Goal: Task Accomplishment & Management: Use online tool/utility

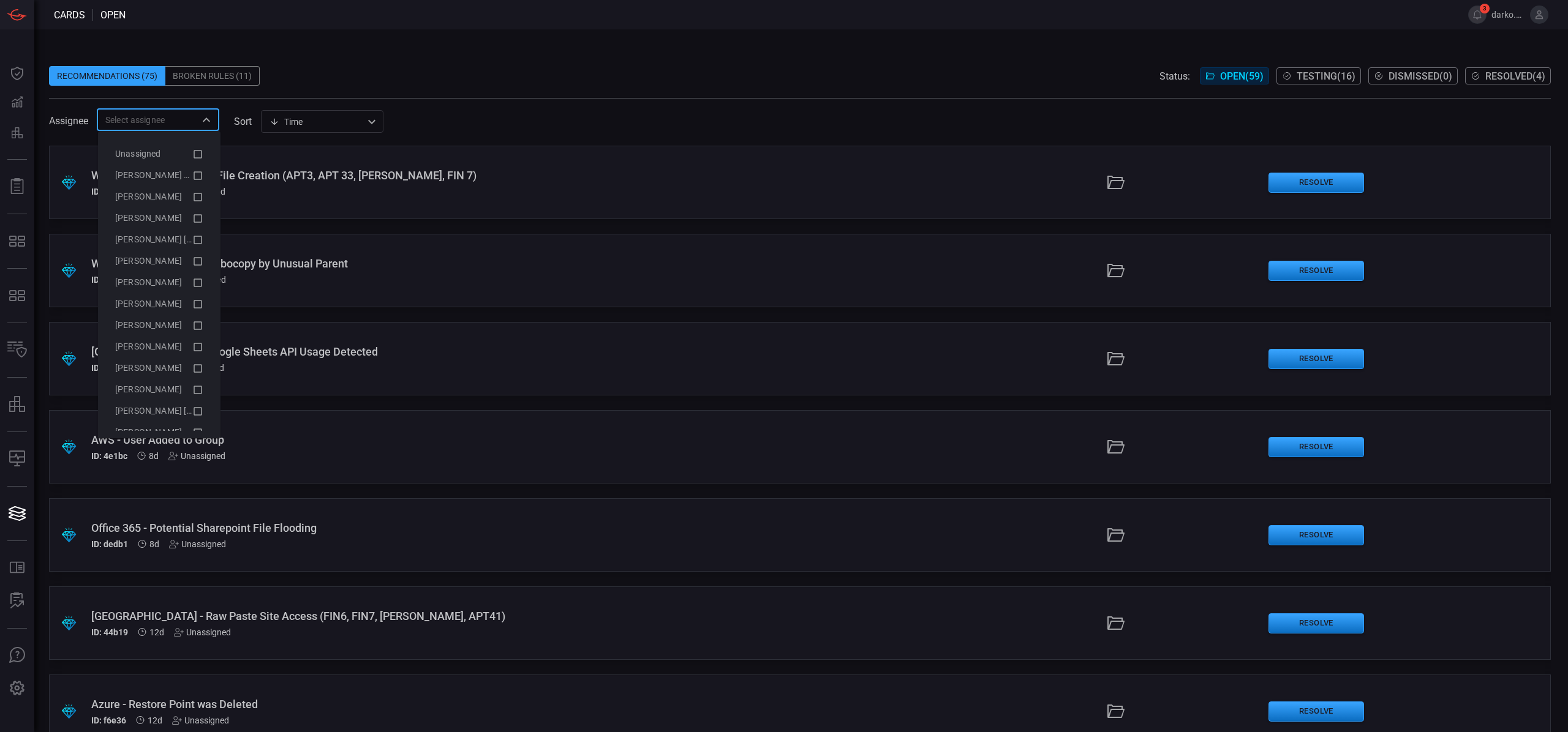
click at [163, 119] on input "text" at bounding box center [148, 120] width 95 height 16
click at [193, 174] on icon at bounding box center [197, 176] width 11 height 15
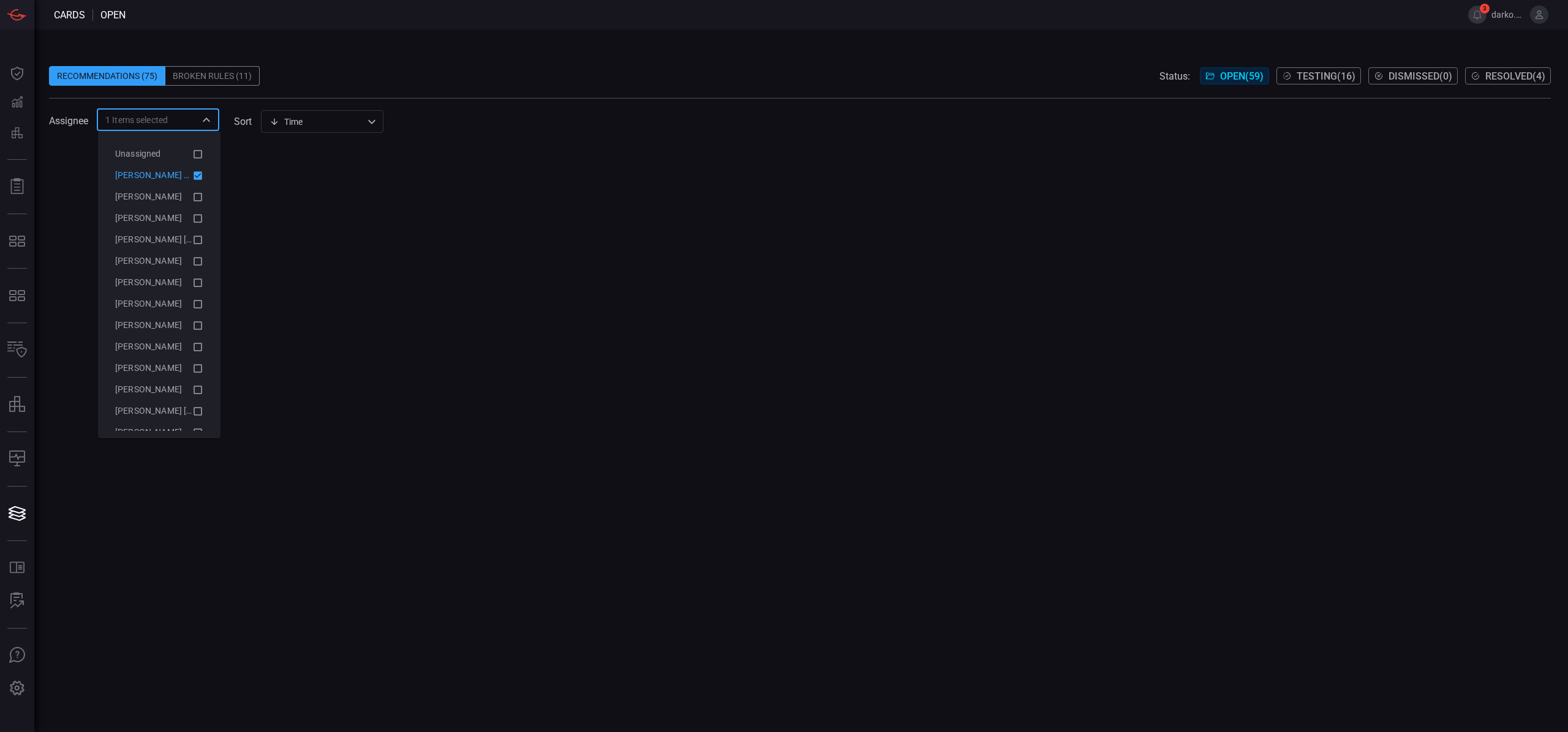
click at [193, 174] on icon at bounding box center [197, 175] width 8 height 8
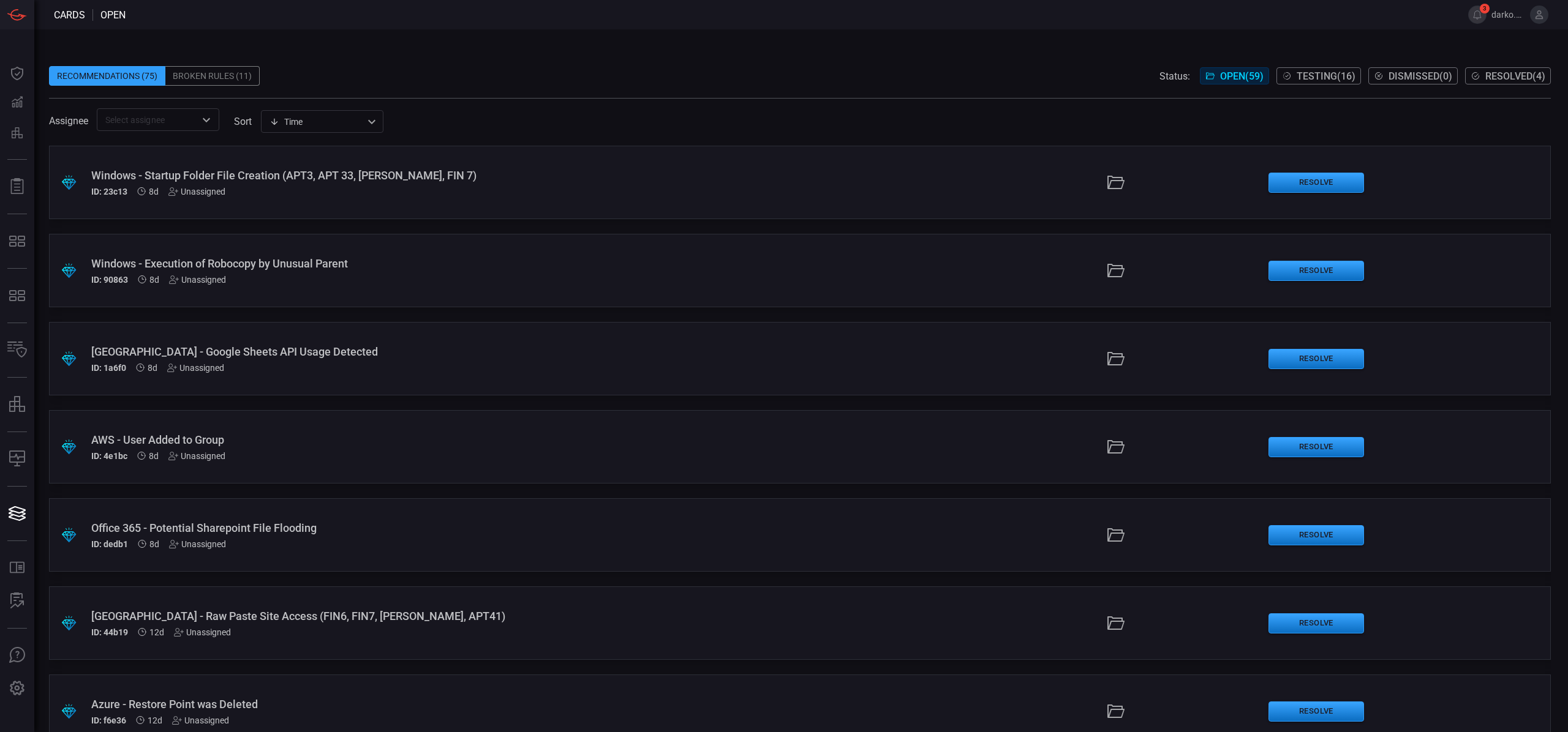
click at [510, 37] on div "Recommendations (75) Broken Rules (11) Status: Open ( 59 ) Testing ( 16 ) Dismi…" at bounding box center [801, 381] width 1534 height 703
click at [947, 440] on div ".suggested_cards_icon{fill:url(#suggested_cards_icon);} Office 365 - IP Address…" at bounding box center [800, 446] width 1502 height 74
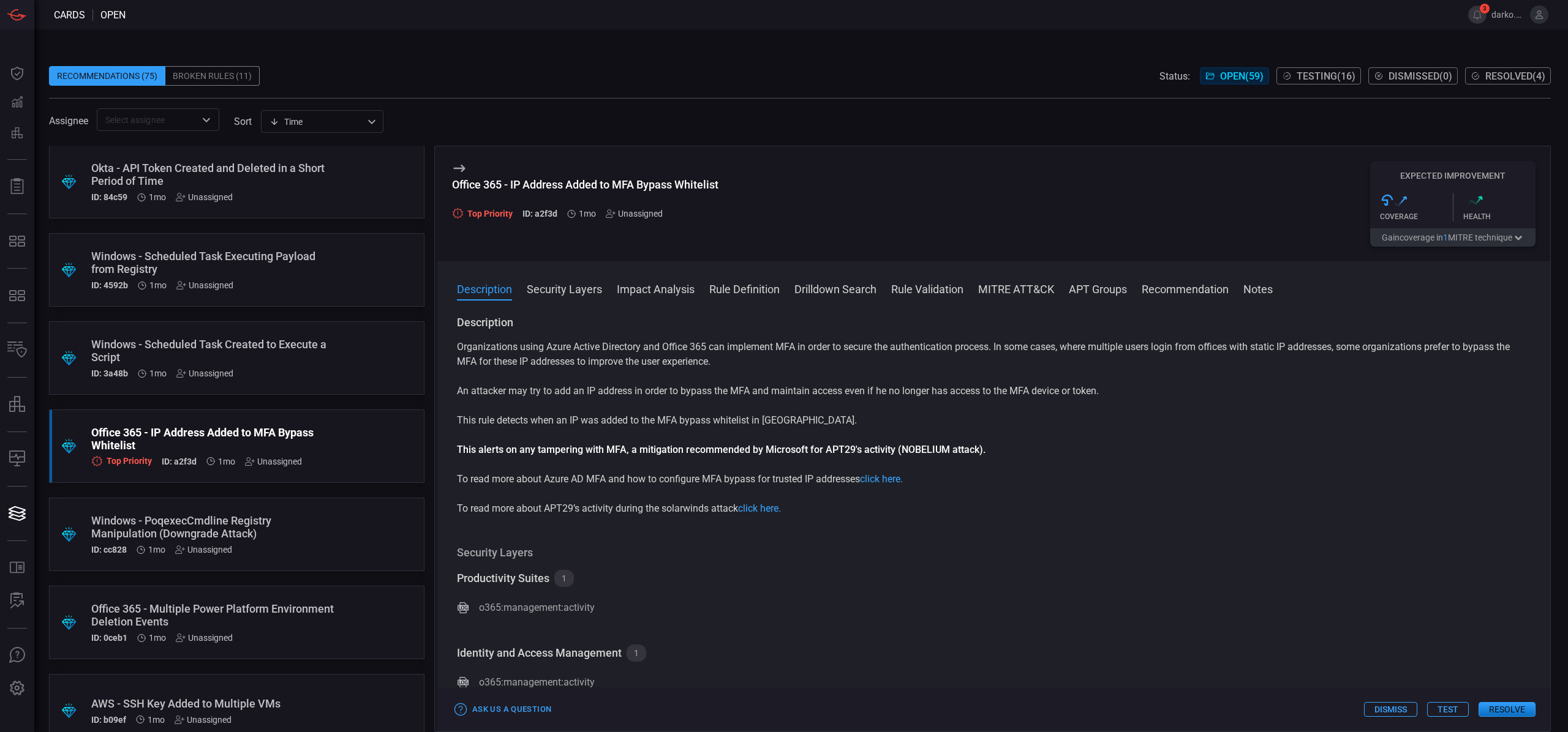
click at [1451, 710] on button "Test" at bounding box center [1448, 709] width 42 height 15
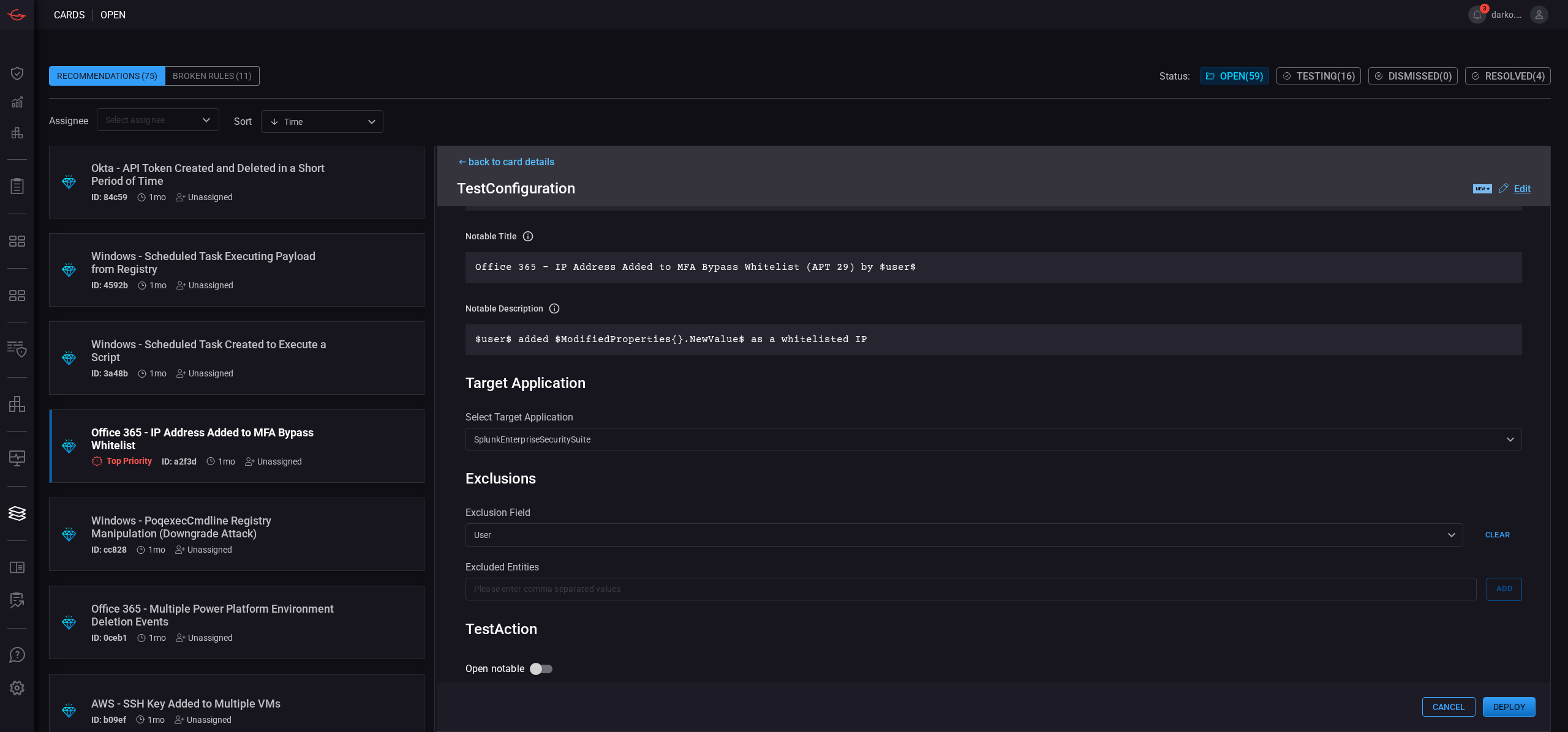
scroll to position [437, 0]
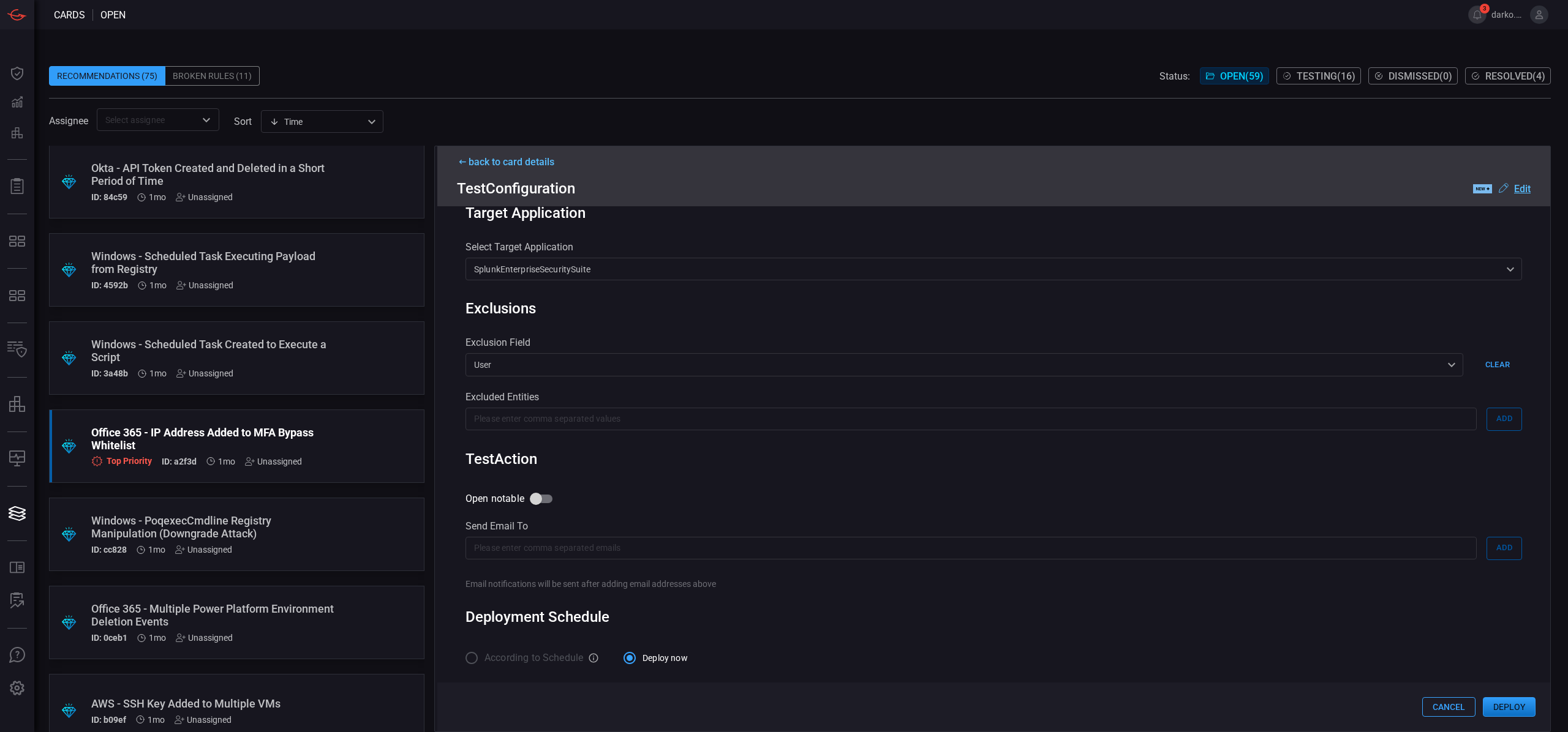
click at [1507, 707] on button "Deploy" at bounding box center [1509, 707] width 52 height 20
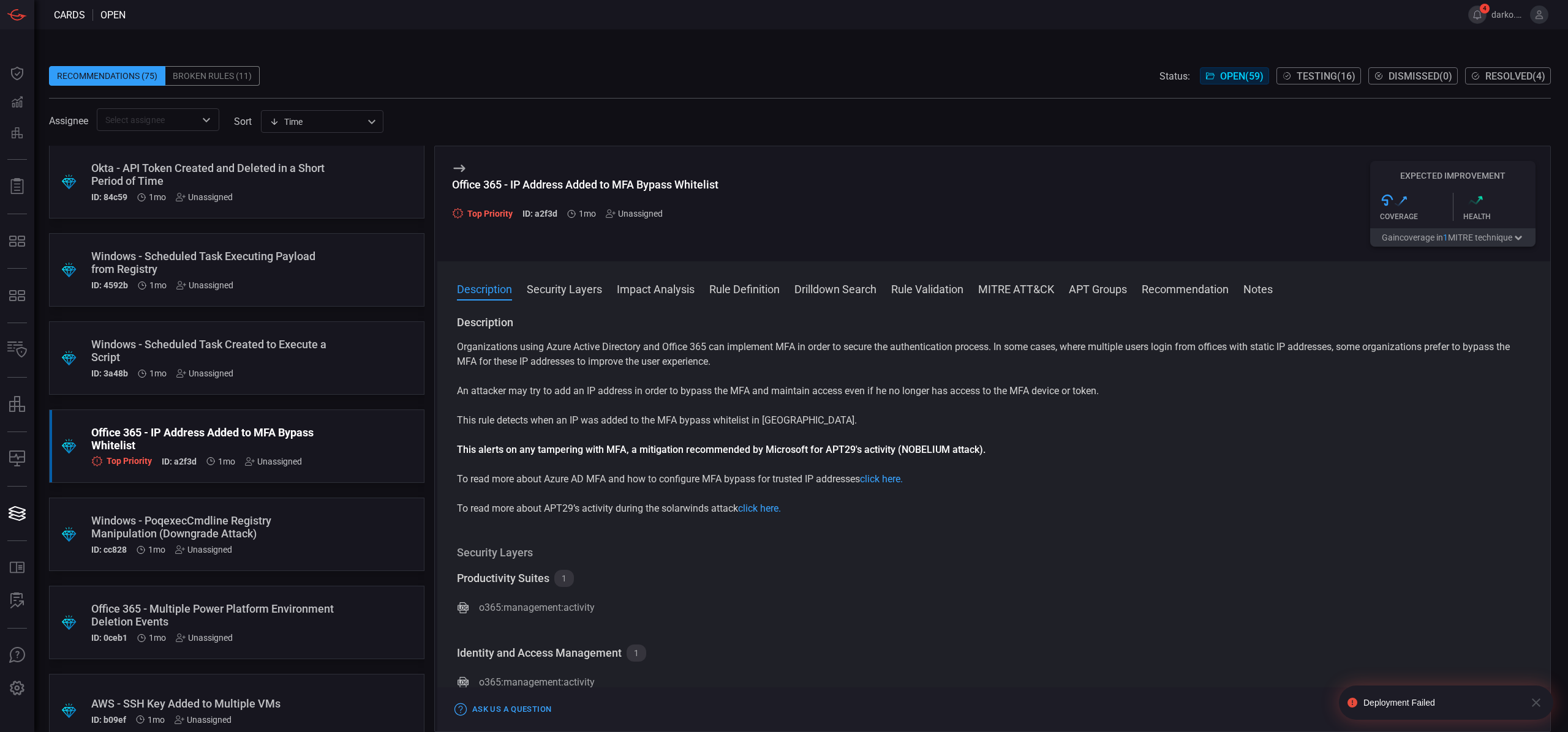
click at [1475, 11] on button "4" at bounding box center [1477, 15] width 18 height 18
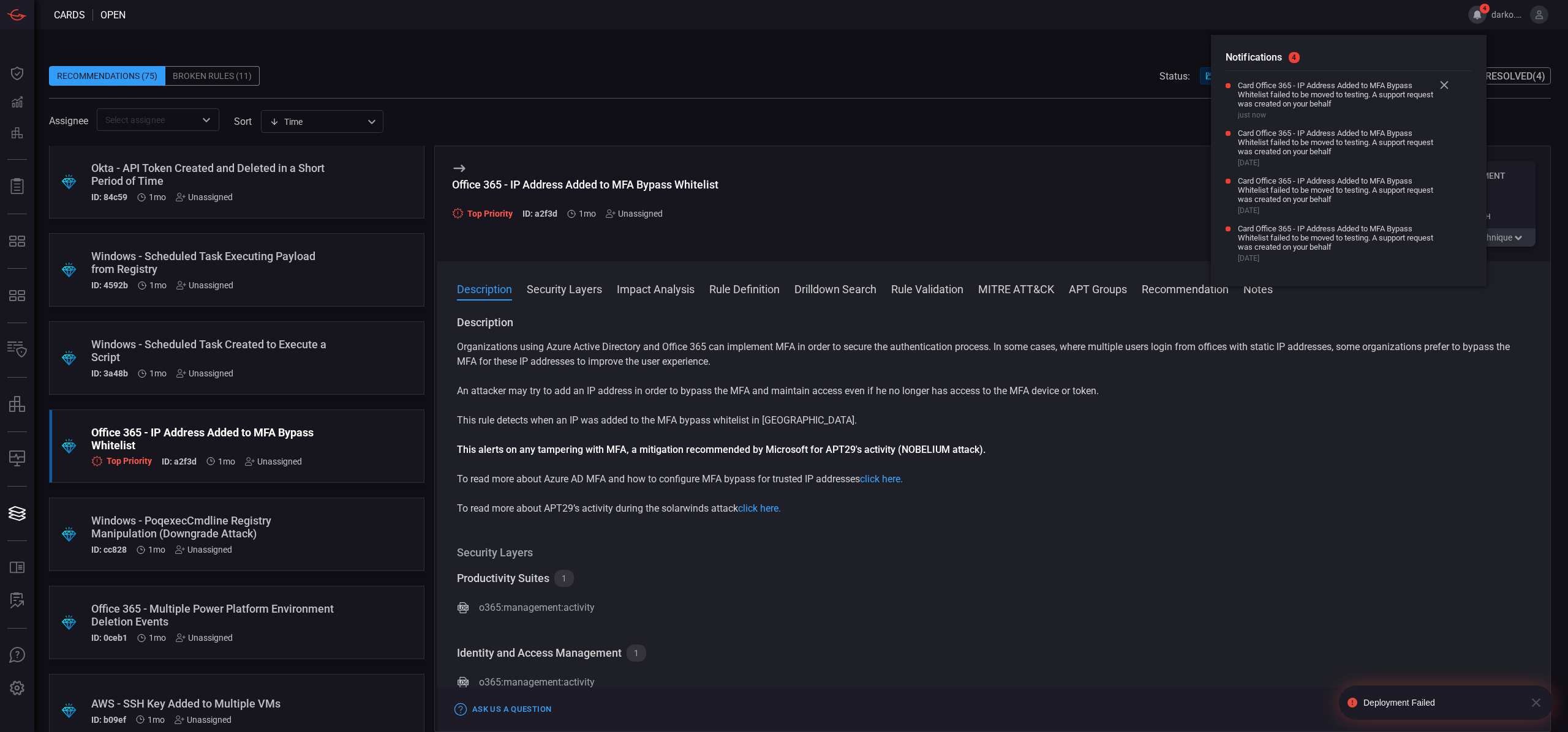
click at [1338, 94] on span "Card Office 365 - IP Address Added to MFA Bypass Whitelist failed to be moved t…" at bounding box center [1335, 95] width 196 height 28
drag, startPoint x: 1387, startPoint y: 88, endPoint x: 1396, endPoint y: 88, distance: 9.0
click at [1387, 88] on span "Card Office 365 - IP Address Added to MFA Bypass Whitelist failed to be moved t…" at bounding box center [1335, 95] width 196 height 28
click at [1442, 86] on icon at bounding box center [1443, 85] width 8 height 8
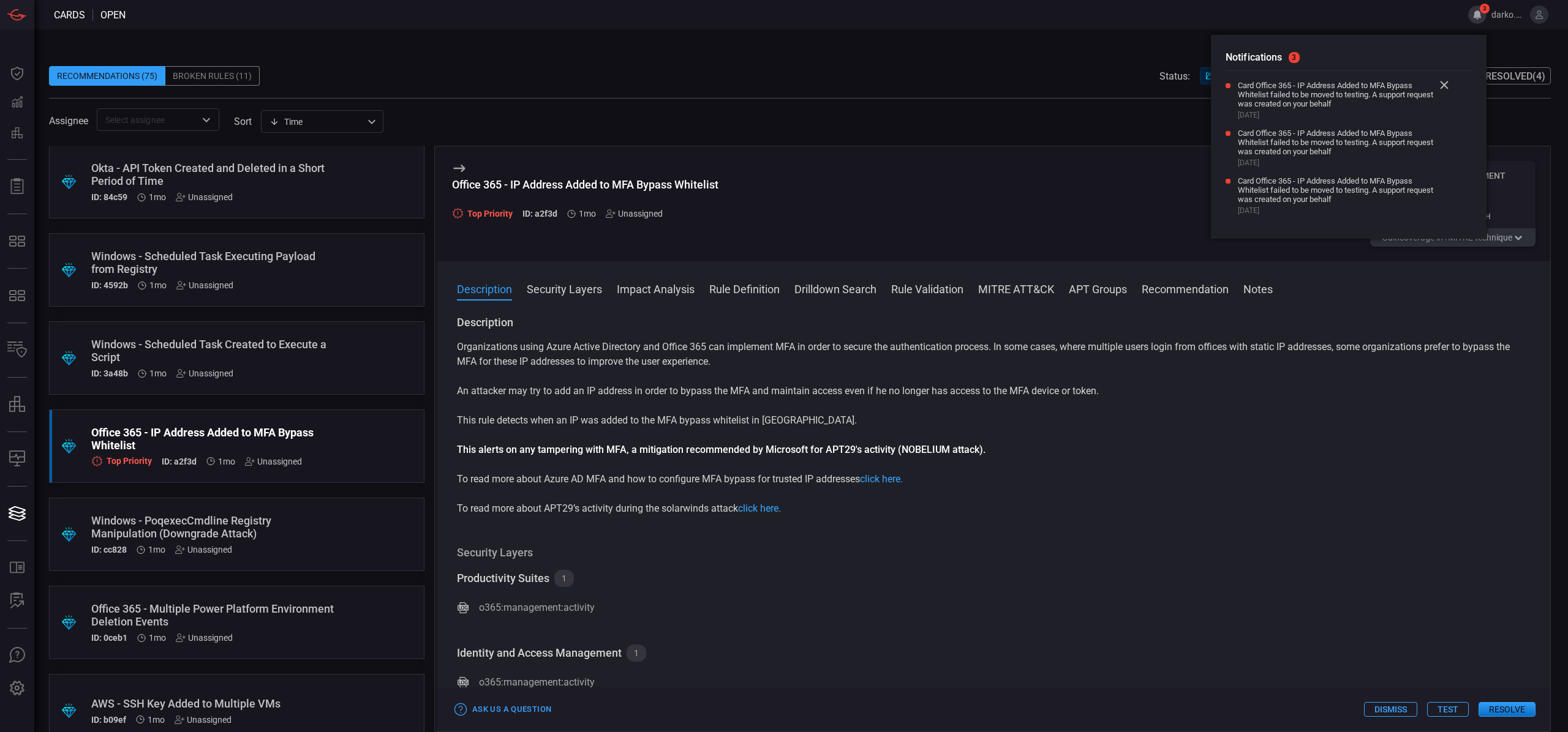
click at [1442, 86] on icon at bounding box center [1443, 85] width 8 height 8
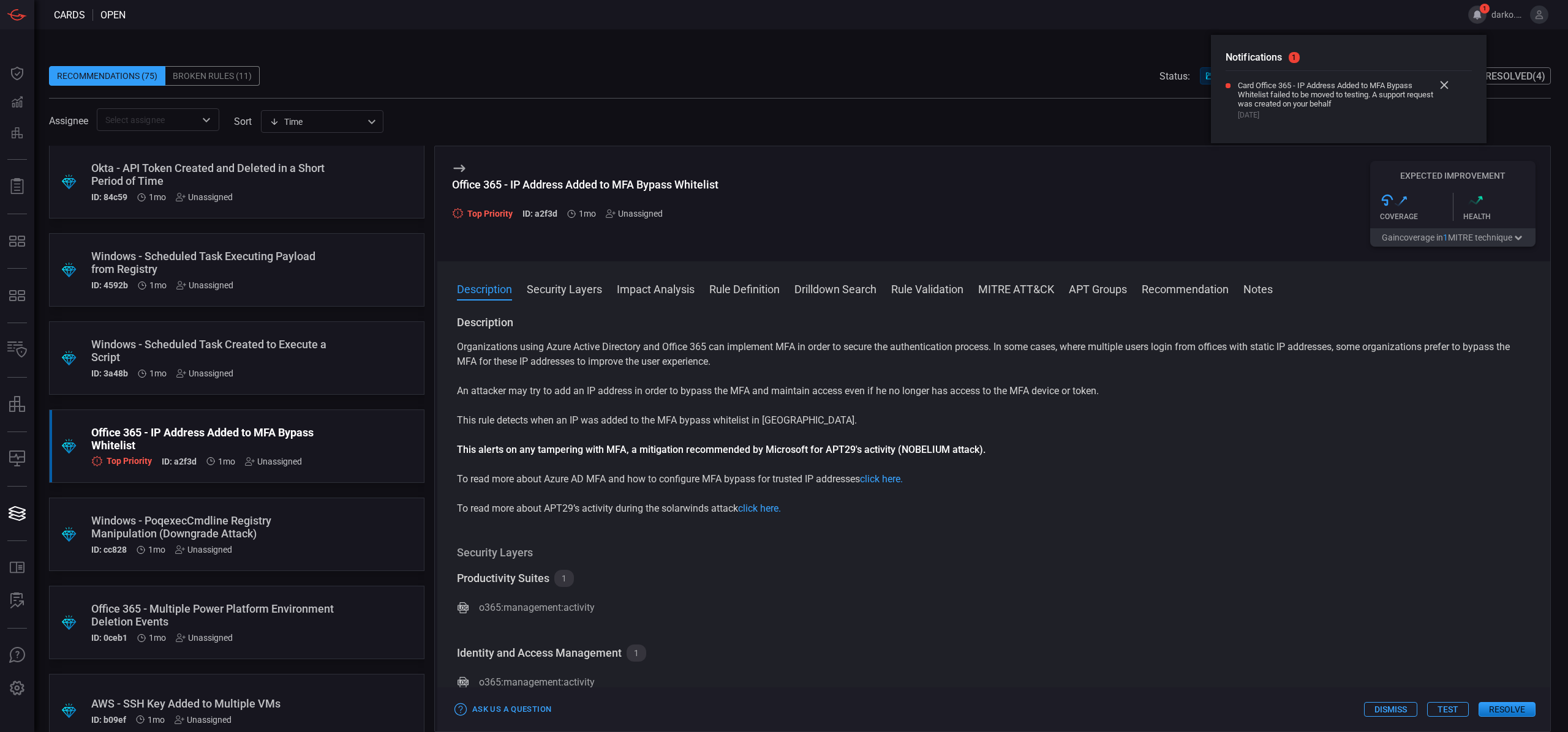
click at [1442, 86] on icon at bounding box center [1443, 85] width 8 height 8
click at [1250, 478] on p "To read more about Azure AD MFA and how to configure MFA bypass for trusted IP …" at bounding box center [994, 479] width 1073 height 15
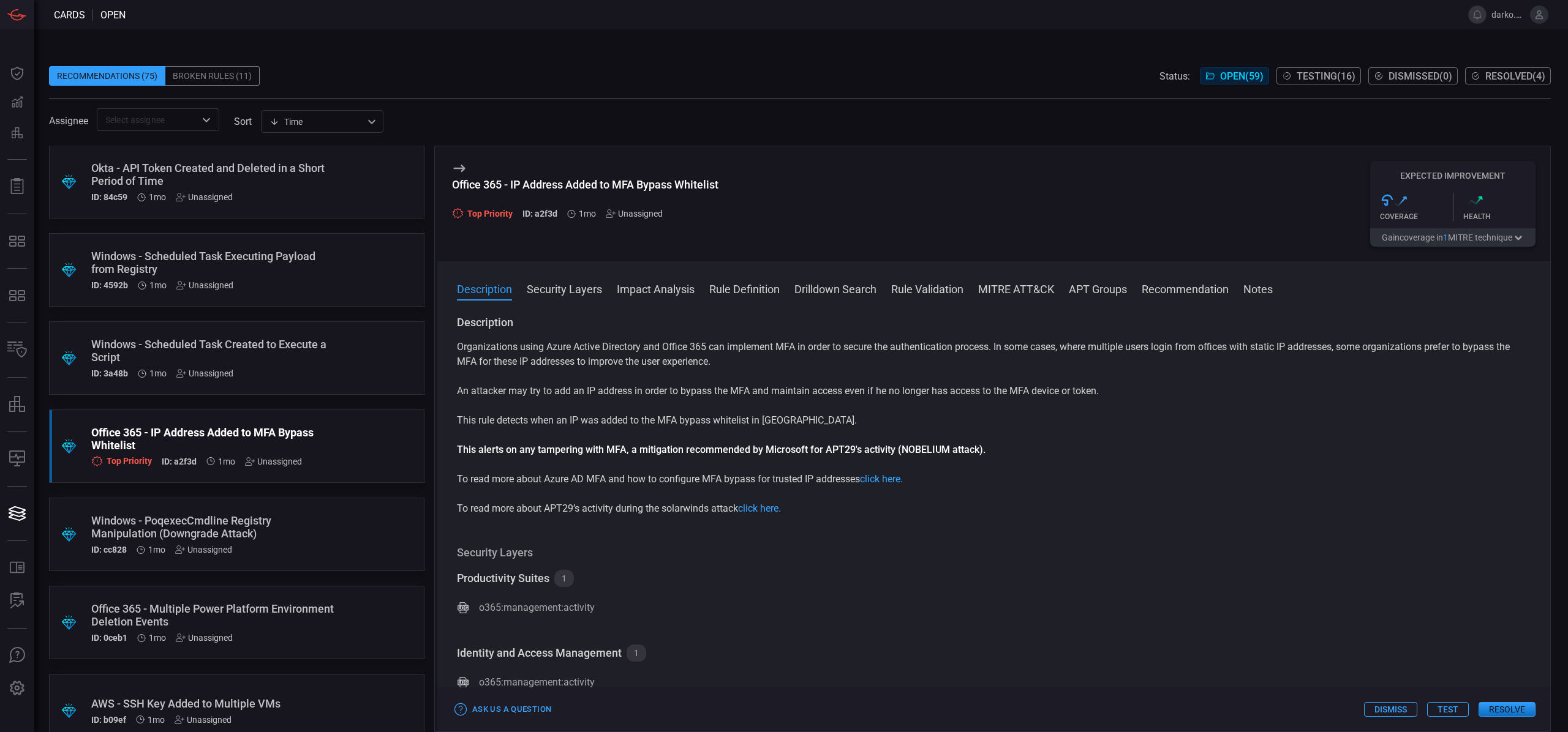
drag, startPoint x: 1391, startPoint y: 592, endPoint x: 1445, endPoint y: 668, distance: 93.2
click at [1393, 593] on div "Productivity Suites 1 o365:management:activity" at bounding box center [994, 594] width 1073 height 50
click at [1448, 712] on button "Test" at bounding box center [1448, 709] width 42 height 15
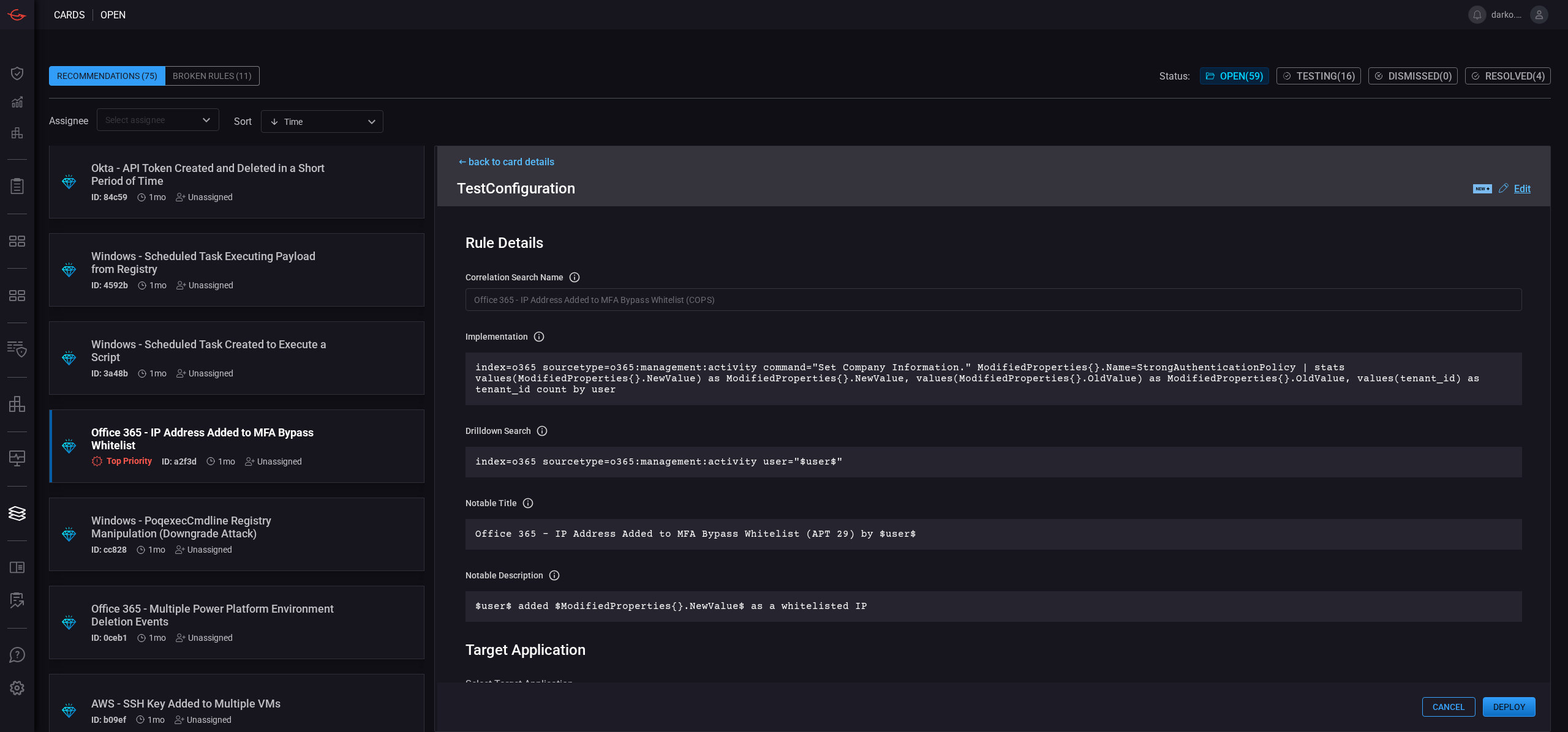
click at [1516, 704] on button "Deploy" at bounding box center [1509, 707] width 52 height 20
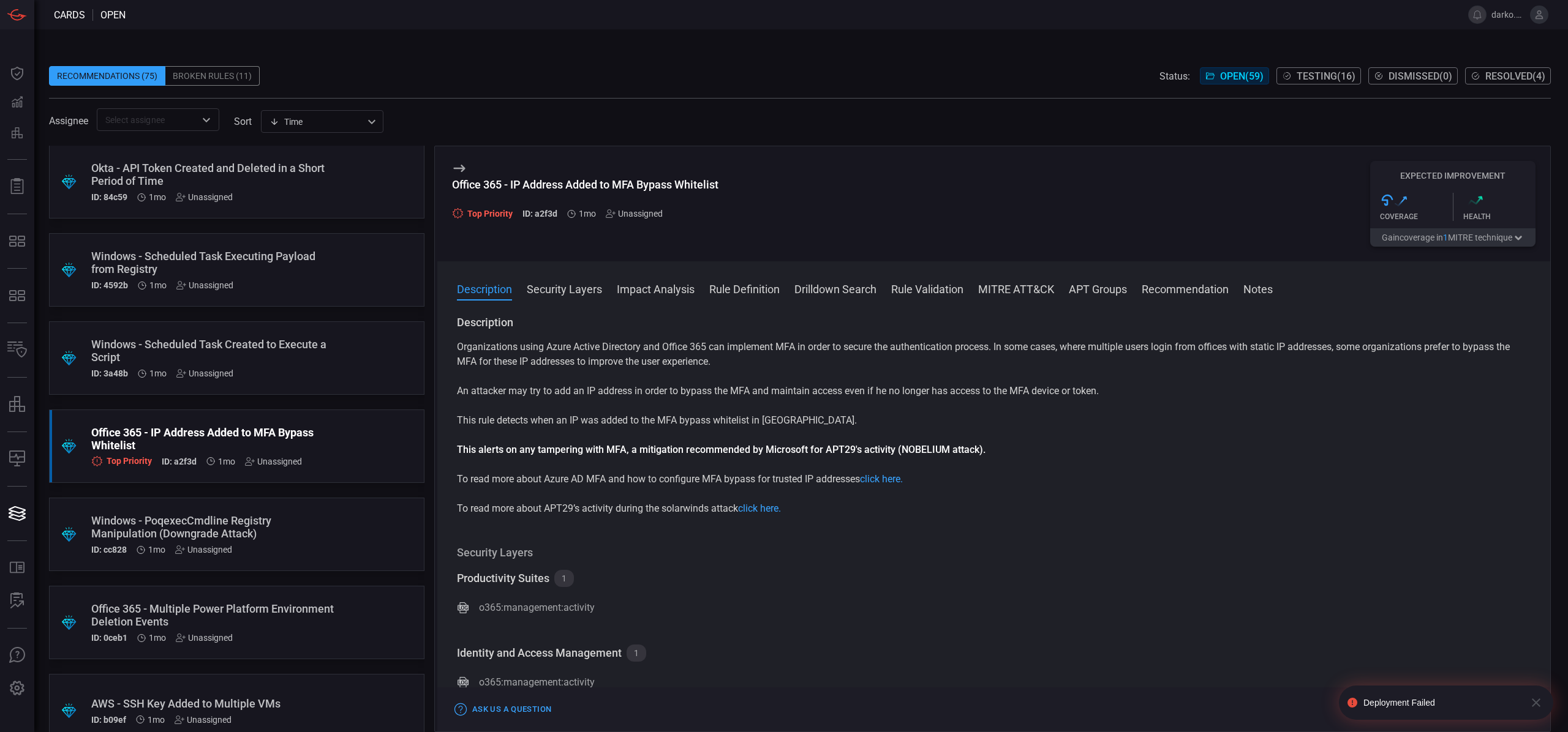
click at [1398, 705] on div "Deployment Failed" at bounding box center [1441, 703] width 156 height 10
click at [1475, 23] on button at bounding box center [1477, 15] width 18 height 18
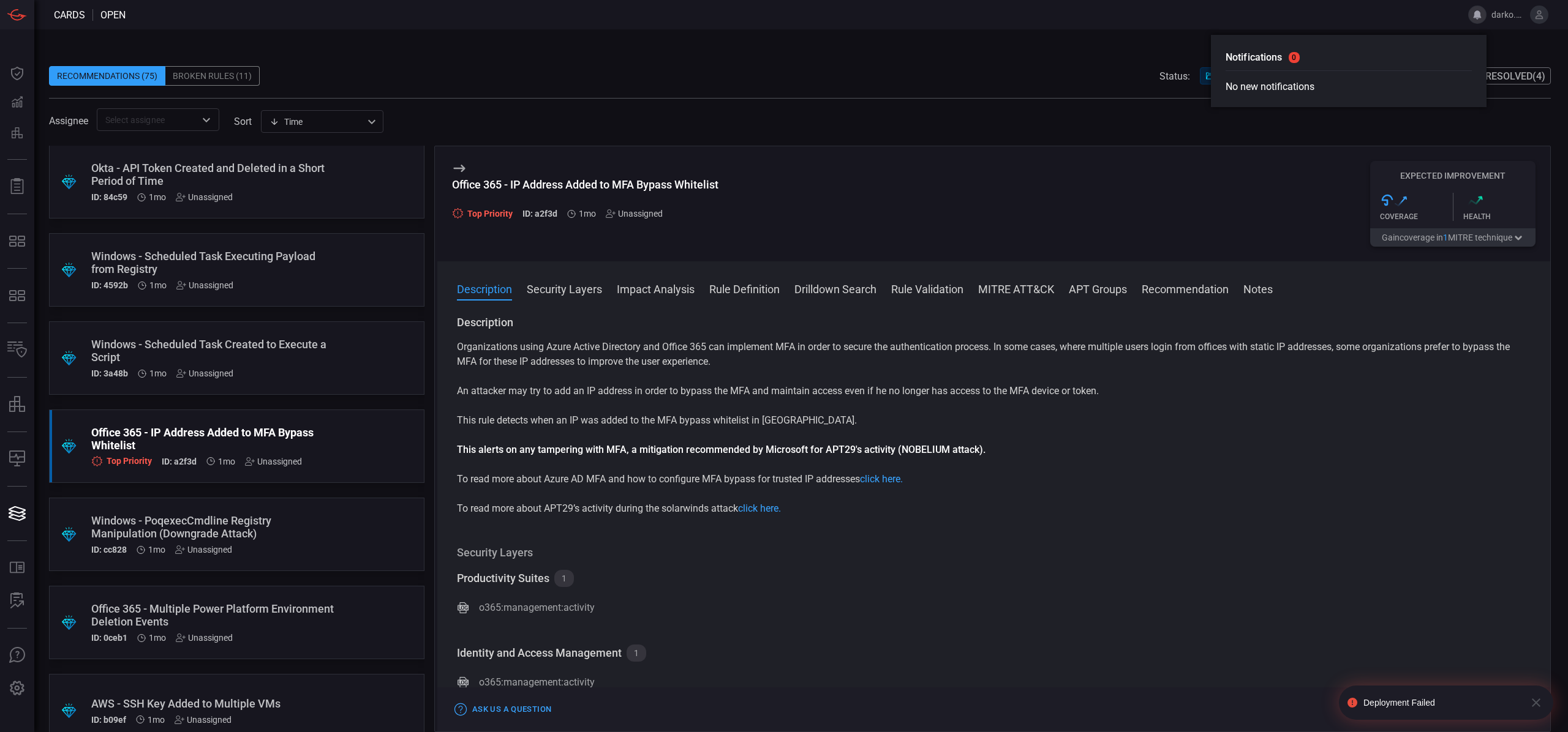
click at [1354, 450] on p "This alerts on any tampering with MFA, a mitigation recommended by Microsoft fo…" at bounding box center [994, 450] width 1073 height 15
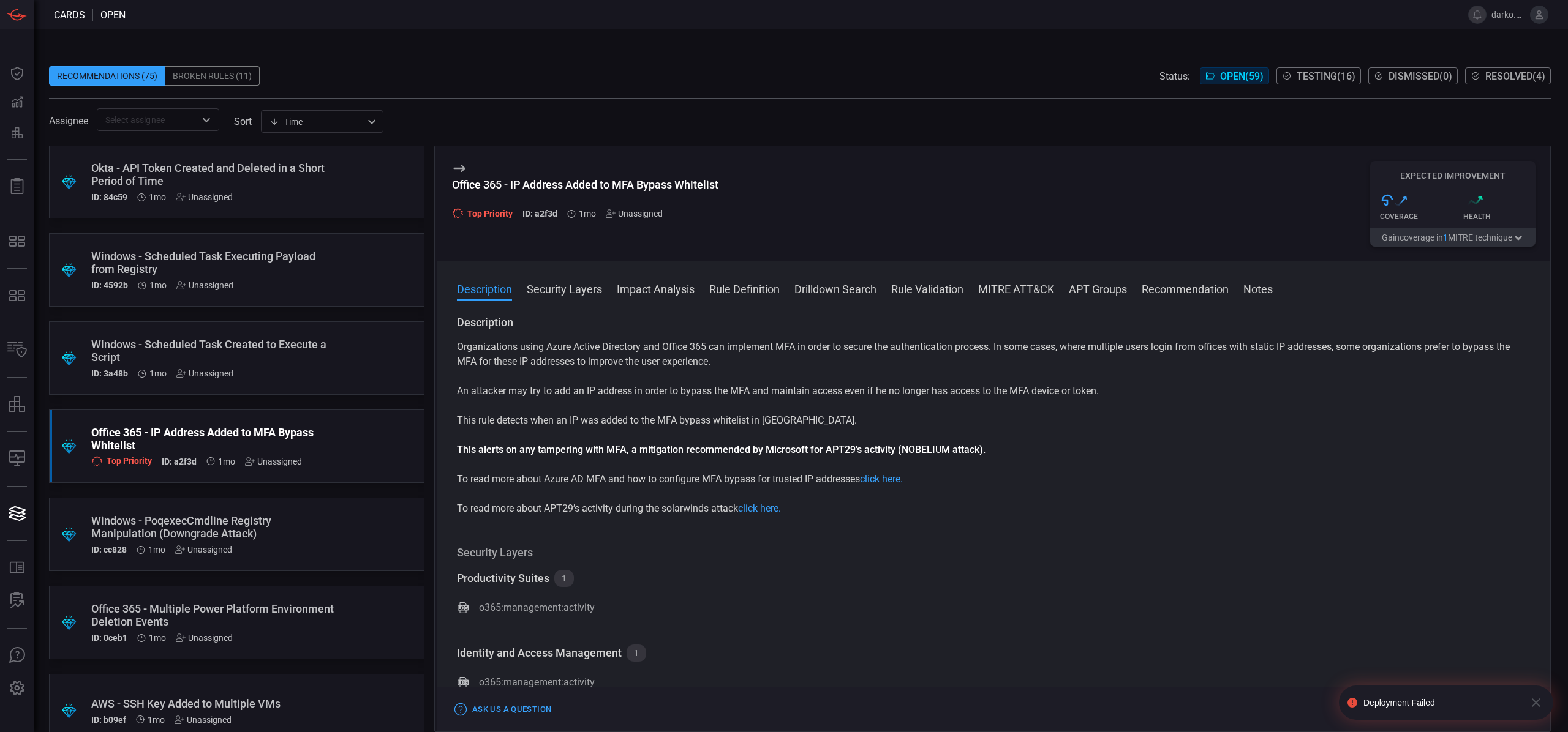
click at [1534, 707] on icon "button" at bounding box center [1536, 703] width 15 height 15
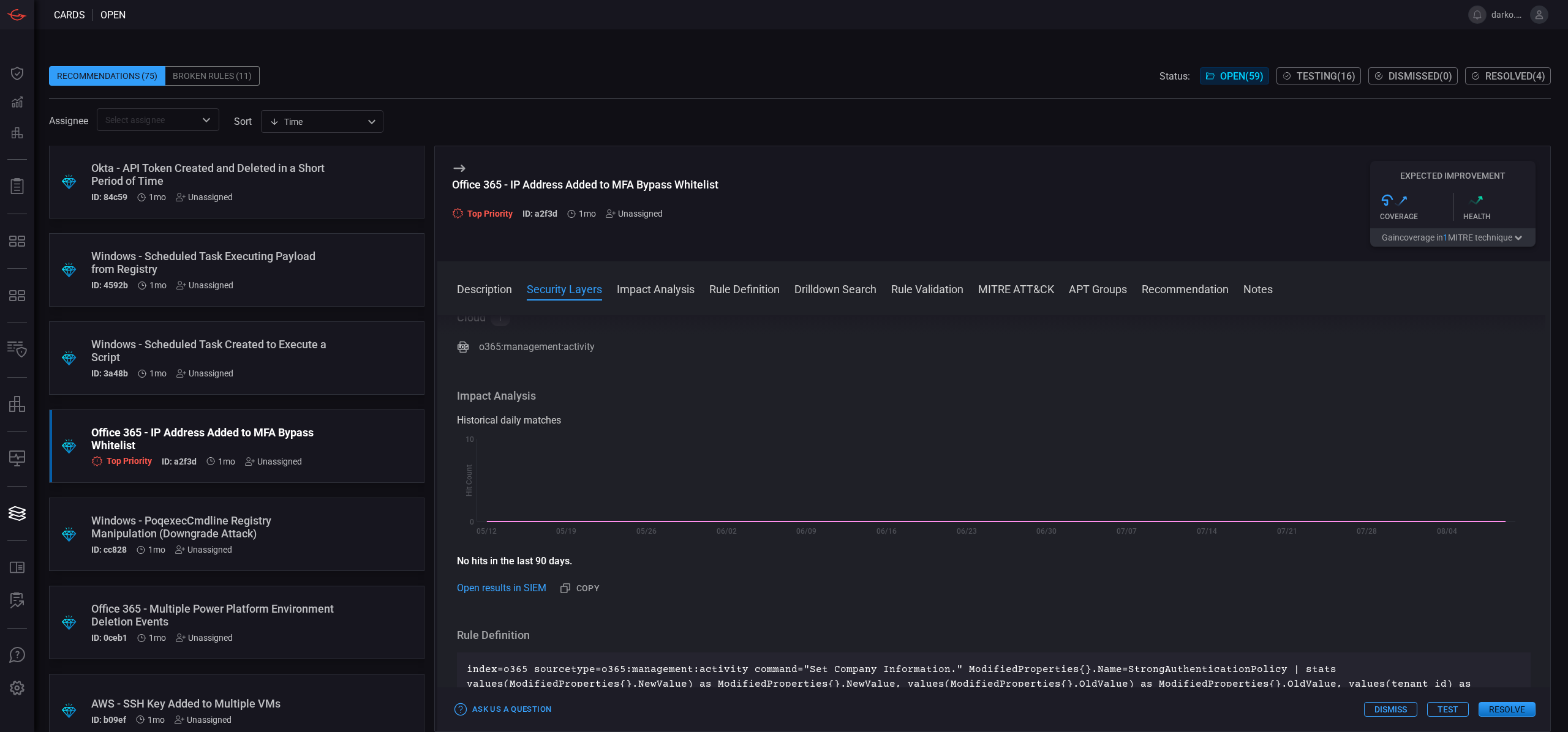
scroll to position [0, 0]
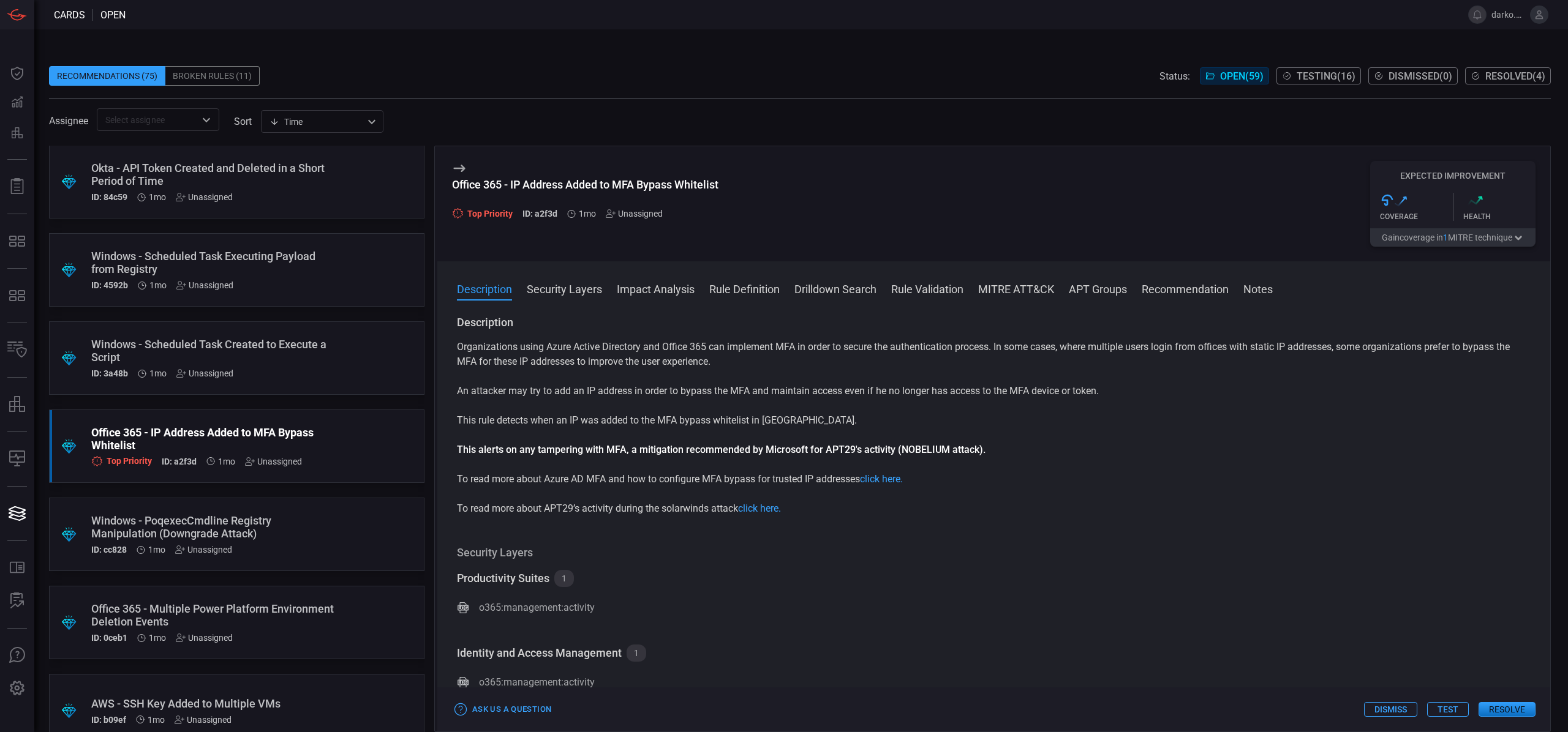
click at [1446, 710] on button "Test" at bounding box center [1448, 709] width 42 height 15
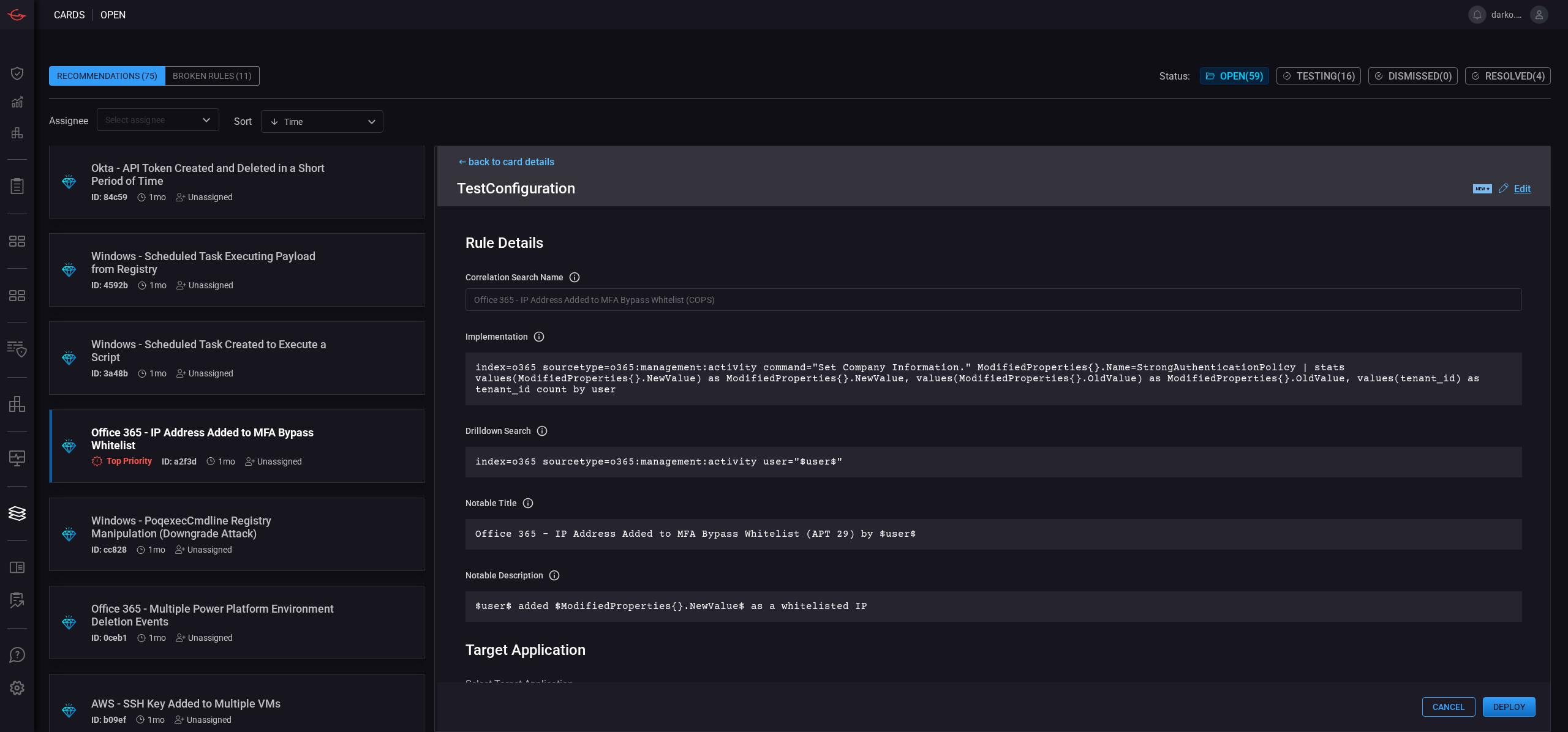
click at [1497, 709] on button "Deploy" at bounding box center [1509, 707] width 52 height 20
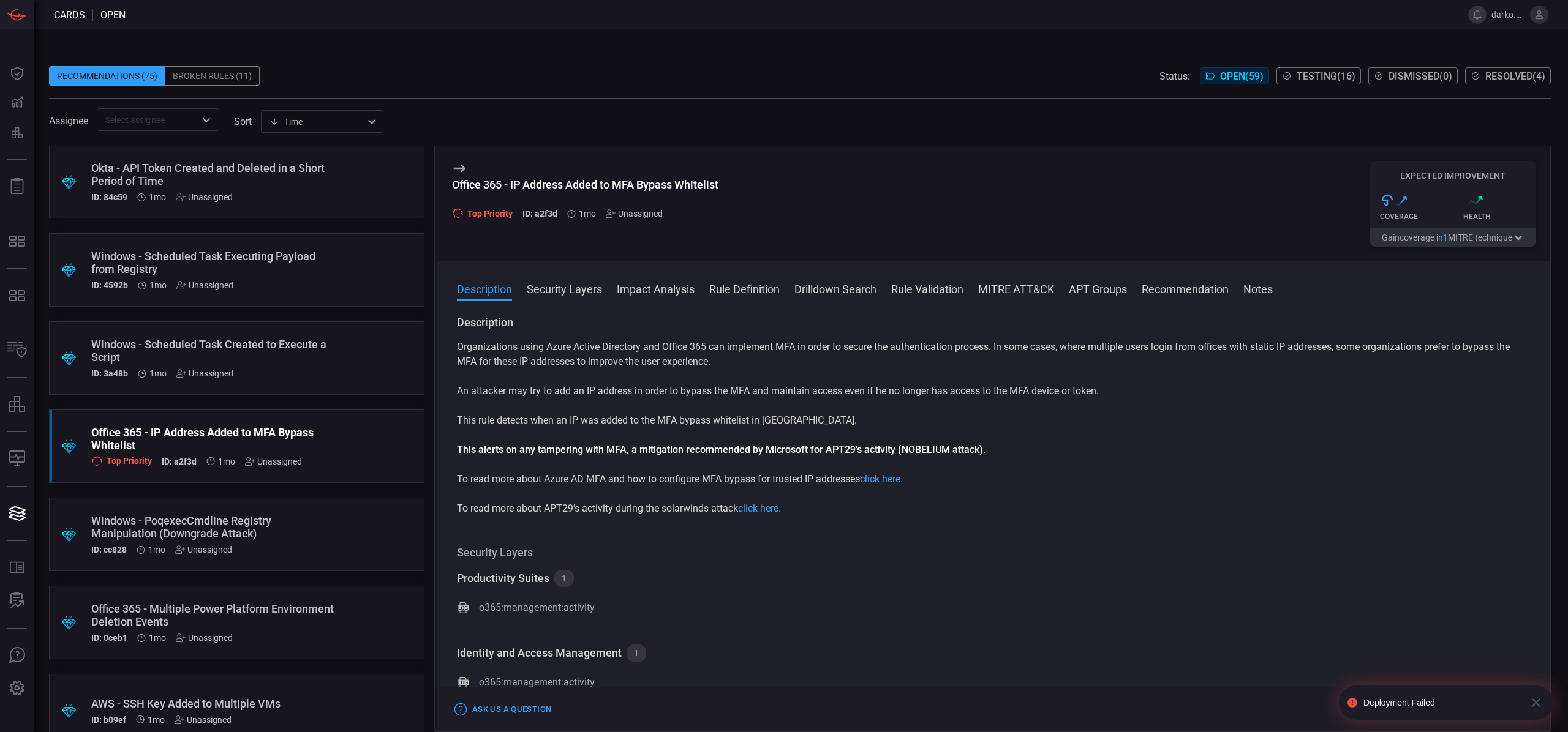
click at [1475, 16] on button at bounding box center [1477, 15] width 18 height 18
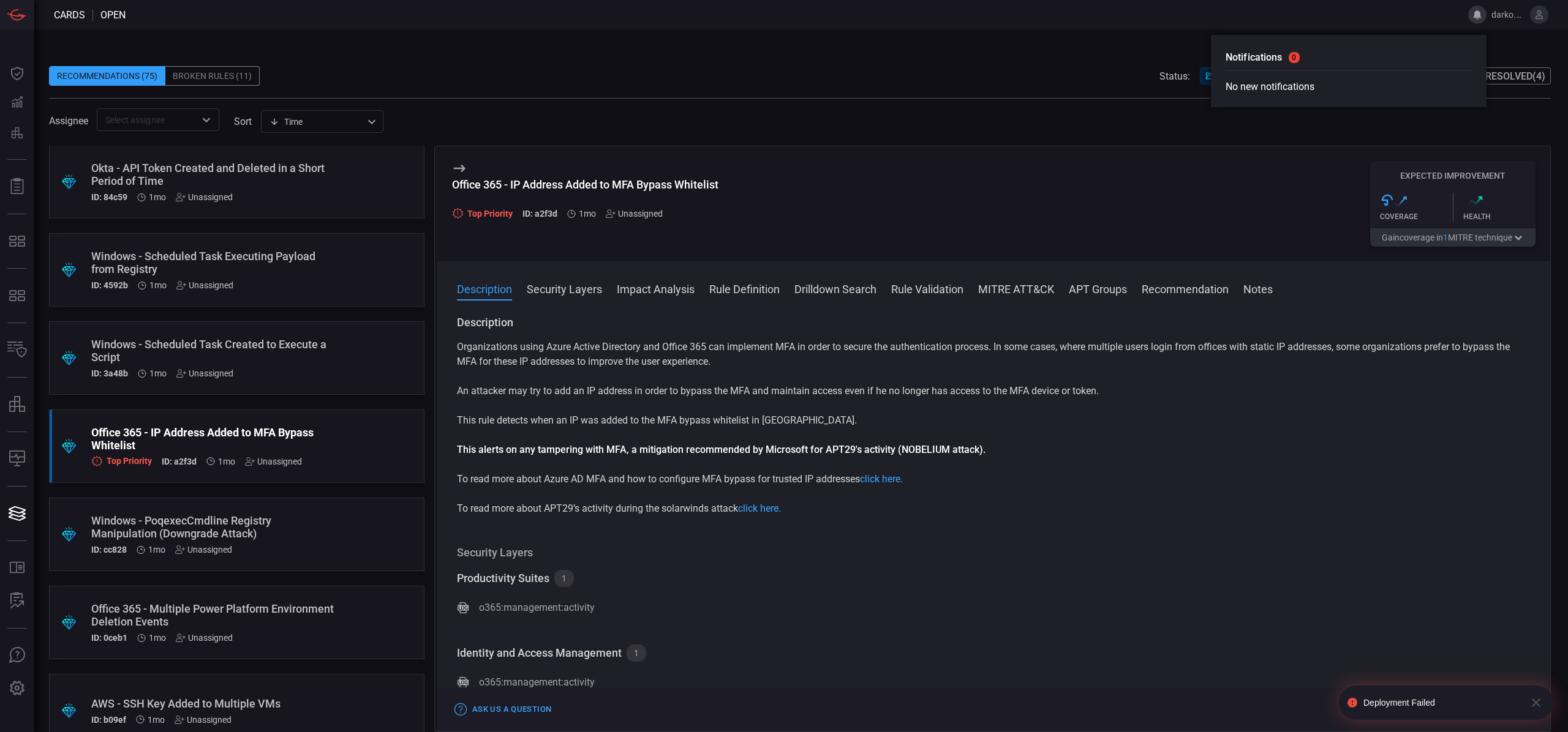
drag, startPoint x: 759, startPoint y: 79, endPoint x: 753, endPoint y: 83, distance: 7.2
click at [755, 82] on div "Recommendations (75) Broken Rules (11) Status: Open ( 59 ) Testing ( 16 ) Dismi…" at bounding box center [800, 76] width 1502 height 20
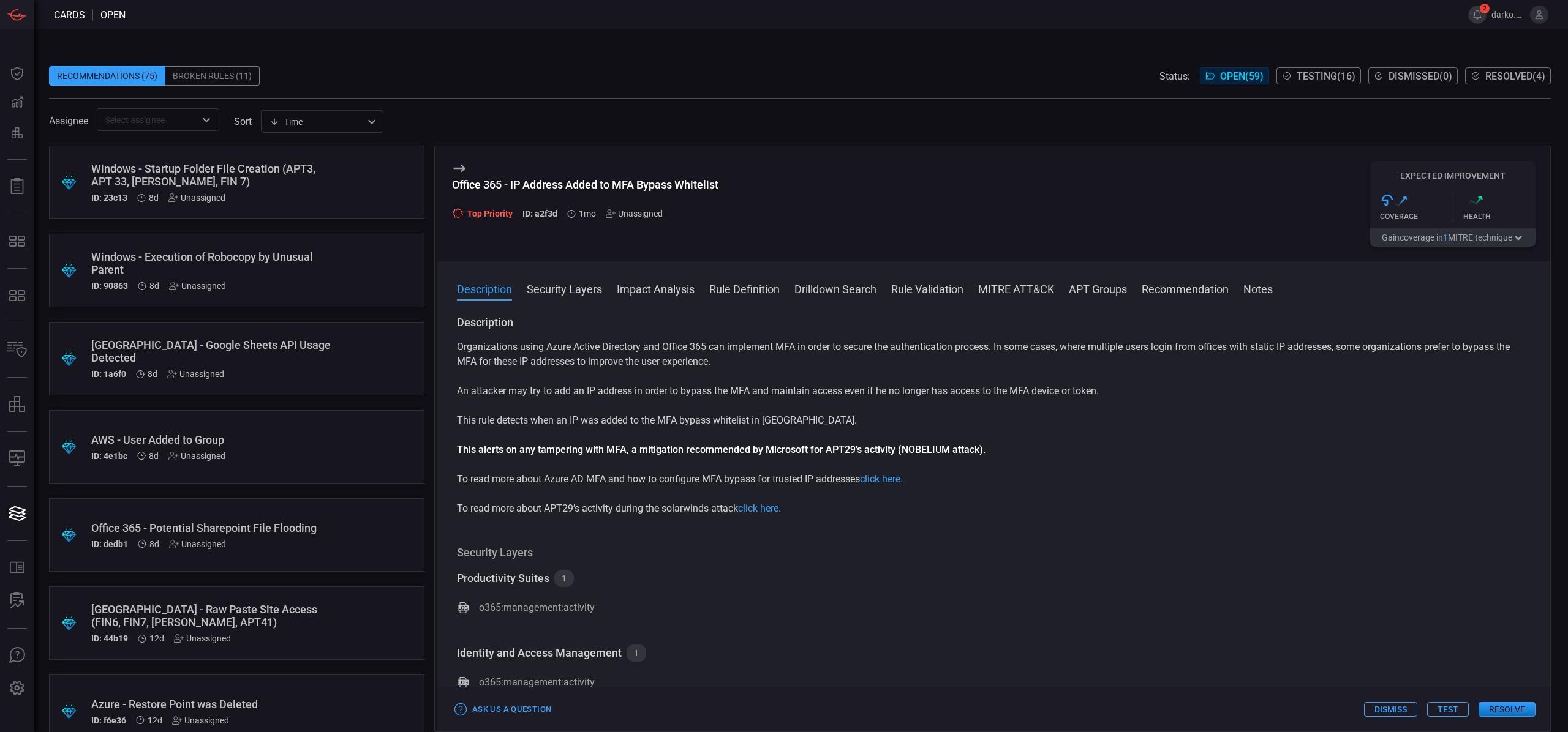
click at [1479, 11] on button "2" at bounding box center [1477, 15] width 18 height 18
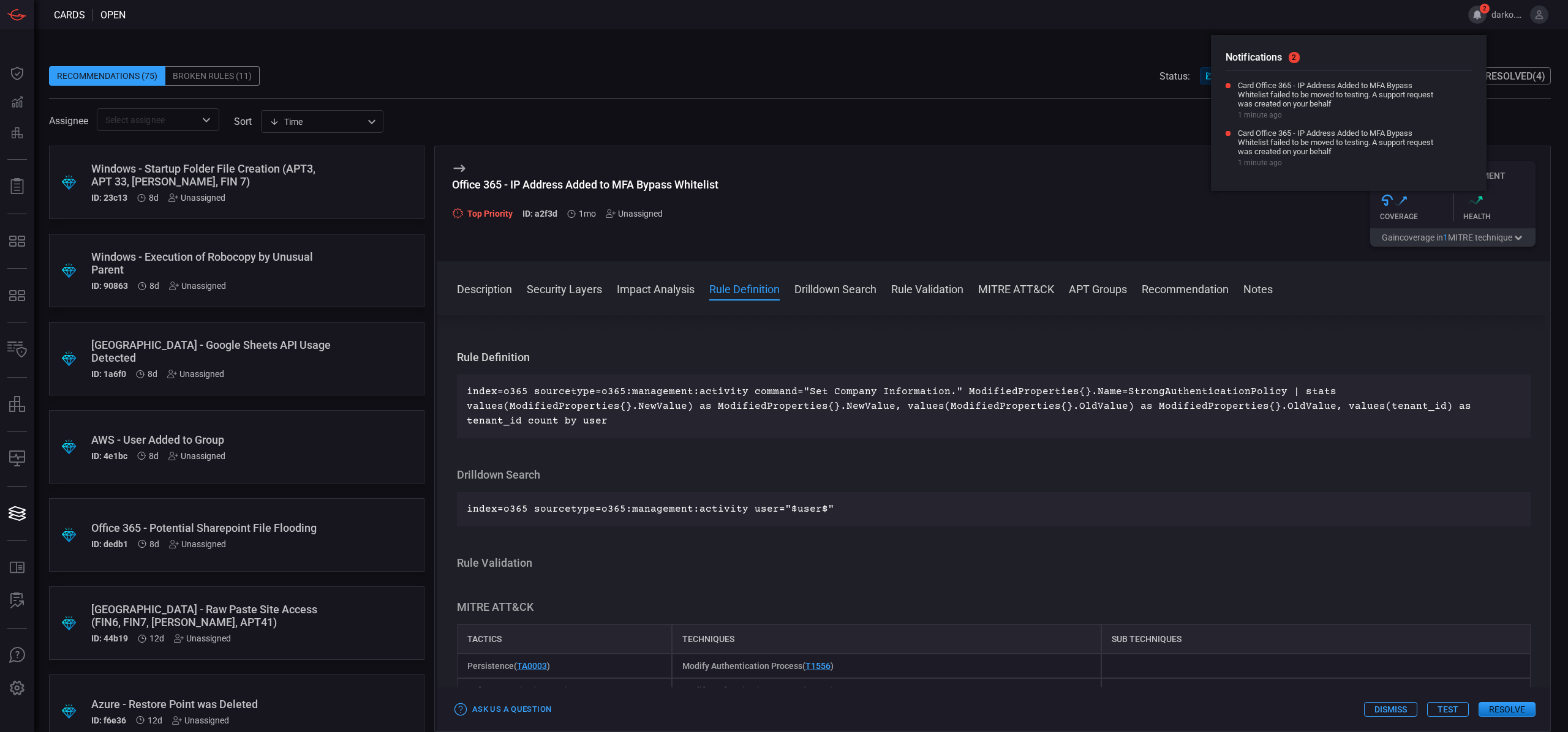
scroll to position [689, 0]
